Goal: Transaction & Acquisition: Book appointment/travel/reservation

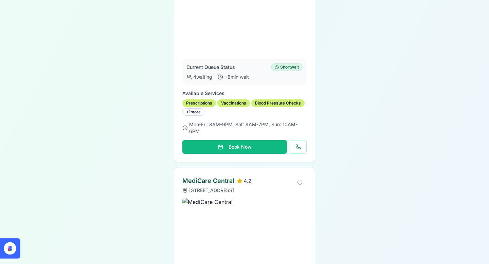
scroll to position [147, 0]
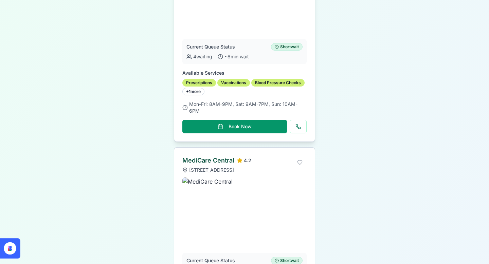
click at [256, 127] on button "Book Now" at bounding box center [234, 127] width 105 height 14
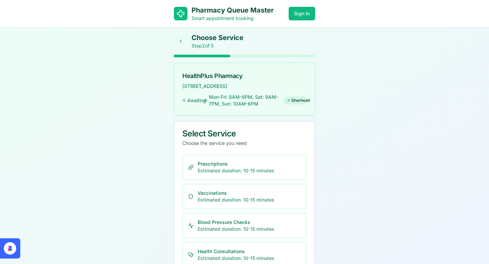
scroll to position [64, 0]
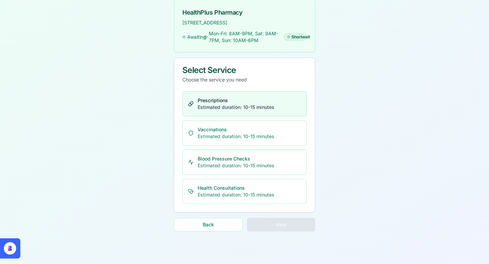
click at [234, 112] on button "Prescriptions Estimated duration: 10-15 minutes" at bounding box center [244, 103] width 124 height 25
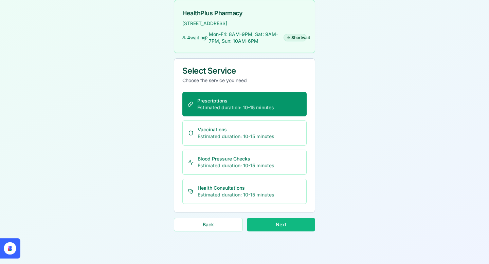
scroll to position [63, 0]
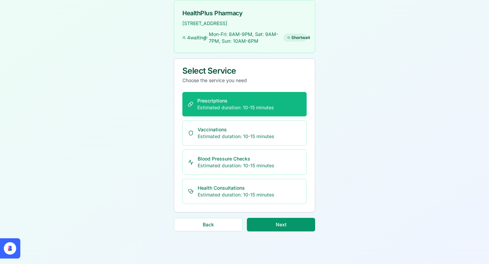
click at [283, 221] on button "Next" at bounding box center [281, 225] width 68 height 14
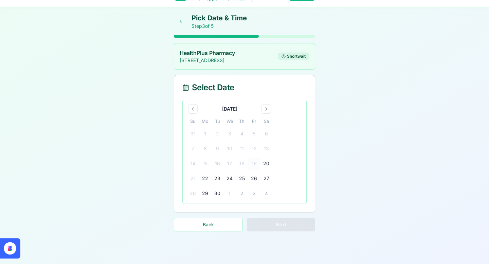
scroll to position [20, 0]
click at [264, 106] on button "Go to next month" at bounding box center [267, 109] width 10 height 10
click at [256, 150] on button "10" at bounding box center [254, 149] width 12 height 12
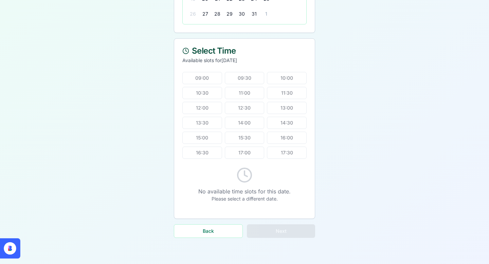
scroll to position [200, 0]
click at [280, 121] on div "09:00 09:30 10:00 10:30 11:00 11:30 12:00 12:30 13:00 13:30 14:00 14:30 15:00 1…" at bounding box center [244, 114] width 124 height 87
click at [260, 105] on div "09:00 09:30 10:00 10:30 11:00 11:30 12:00 12:30 13:00 13:30 14:00 14:30 15:00 1…" at bounding box center [244, 114] width 124 height 87
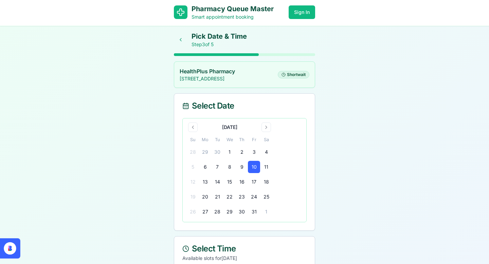
scroll to position [0, 0]
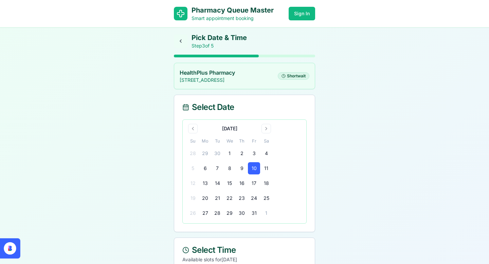
click at [179, 42] on button at bounding box center [181, 41] width 14 height 14
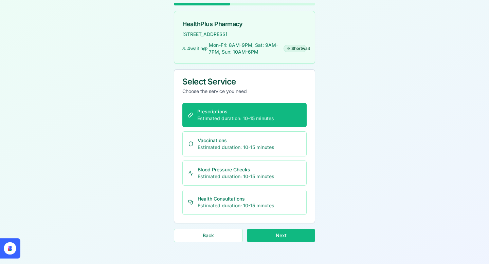
scroll to position [63, 0]
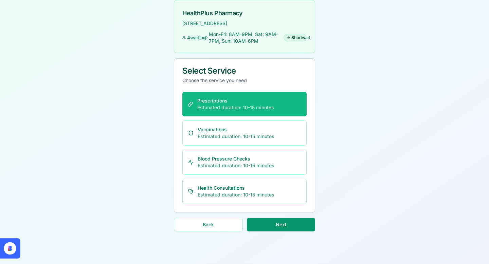
click at [298, 223] on button "Next" at bounding box center [281, 225] width 68 height 14
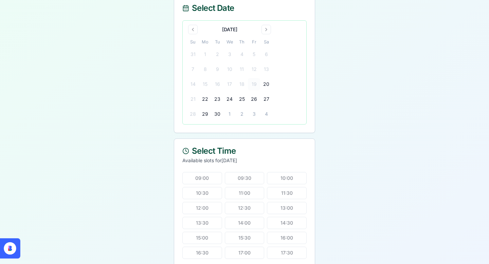
scroll to position [3, 0]
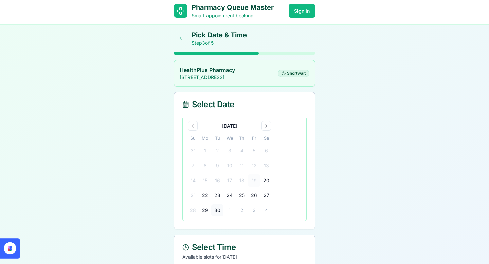
click at [218, 209] on button "30" at bounding box center [217, 211] width 12 height 12
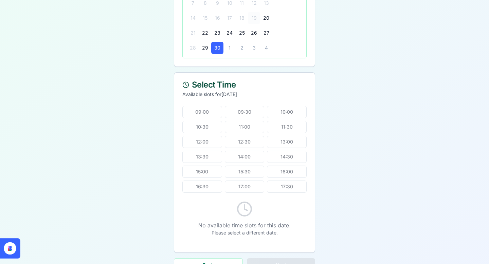
scroll to position [167, 0]
click at [238, 172] on div "09:00 09:30 10:00 10:30 11:00 11:30 12:00 12:30 13:00 13:30 14:00 14:30 15:00 1…" at bounding box center [244, 148] width 124 height 87
click at [247, 157] on div "09:00 09:30 10:00 10:30 11:00 11:30 12:00 12:30 13:00 13:30 14:00 14:30 15:00 1…" at bounding box center [244, 148] width 124 height 87
click at [249, 144] on div "09:00 09:30 10:00 10:30 11:00 11:30 12:00 12:30 13:00 13:30 14:00 14:30 15:00 1…" at bounding box center [244, 148] width 124 height 87
click at [249, 129] on div "09:00 09:30 10:00 10:30 11:00 11:30 12:00 12:30 13:00 13:30 14:00 14:30 15:00 1…" at bounding box center [244, 148] width 124 height 87
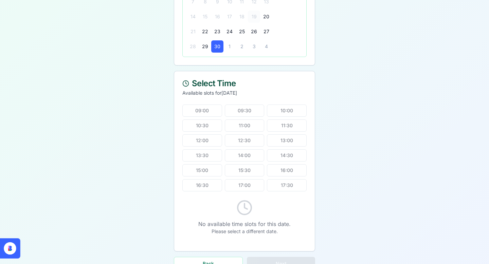
click at [249, 111] on div "09:00 09:30 10:00 10:30 11:00 11:30 12:00 12:30 13:00 13:30 14:00 14:30 15:00 1…" at bounding box center [244, 148] width 124 height 87
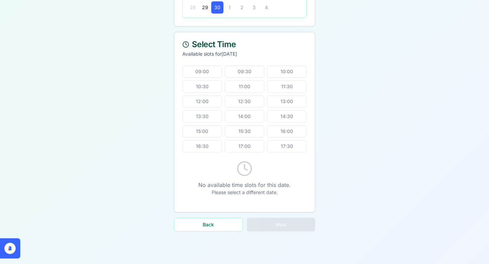
click at [283, 75] on div "09:00 09:30 10:00 10:30 11:00 11:30 12:00 12:30 13:00 13:30 14:00 14:30 15:00 1…" at bounding box center [244, 109] width 124 height 87
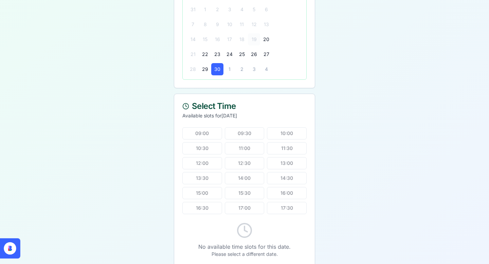
scroll to position [145, 0]
click at [218, 67] on button "30" at bounding box center [217, 68] width 12 height 12
click at [245, 134] on div "09:00 09:30 10:00 10:30 11:00 11:30 12:00 12:30 13:00 13:30 14:00 14:30 15:00 1…" at bounding box center [244, 169] width 124 height 87
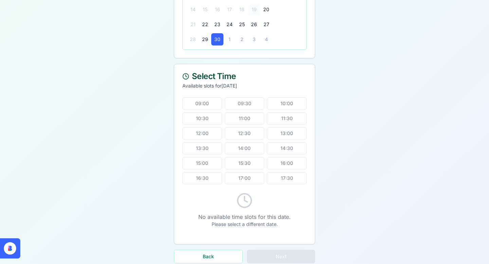
scroll to position [206, 0]
